Goal: Task Accomplishment & Management: Manage account settings

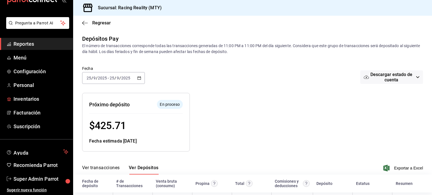
scroll to position [25, 0]
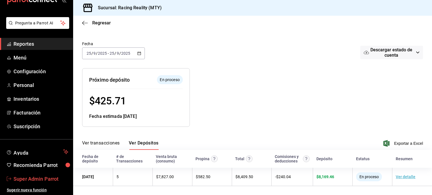
click at [32, 178] on span "Super Admin Parrot" at bounding box center [40, 179] width 55 height 8
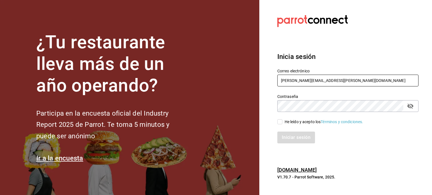
click at [298, 76] on input "[PERSON_NAME][EMAIL_ADDRESS][PERSON_NAME][DOMAIN_NAME]" at bounding box center [347, 81] width 141 height 12
paste input "[EMAIL_ADDRESS][DOMAIN_NAME]"
type input "[EMAIL_ADDRESS][DOMAIN_NAME]"
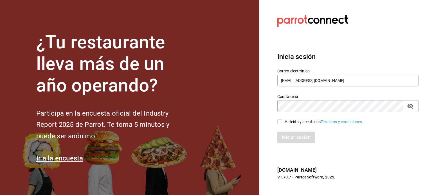
click at [288, 123] on div "He leído y acepto los Términos y condiciones." at bounding box center [323, 122] width 79 height 6
click at [282, 123] on input "He leído y acepto los Términos y condiciones." at bounding box center [279, 121] width 5 height 5
checkbox input "true"
click at [297, 138] on button "Iniciar sesión" at bounding box center [296, 138] width 38 height 12
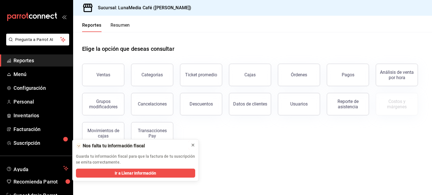
click at [192, 147] on icon at bounding box center [193, 145] width 4 height 4
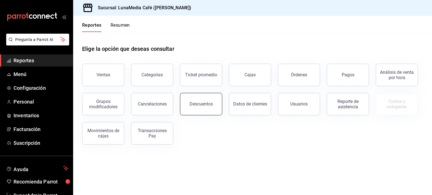
click at [207, 114] on button "Descuentos" at bounding box center [201, 104] width 42 height 22
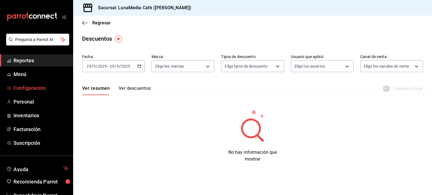
click at [33, 86] on span "Configuración" at bounding box center [40, 88] width 55 height 8
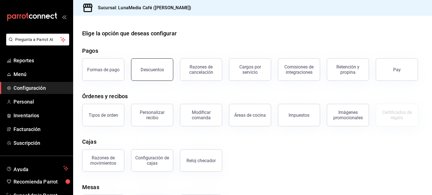
click at [154, 71] on div "Descuentos" at bounding box center [152, 69] width 23 height 5
